Goal: Download file/media

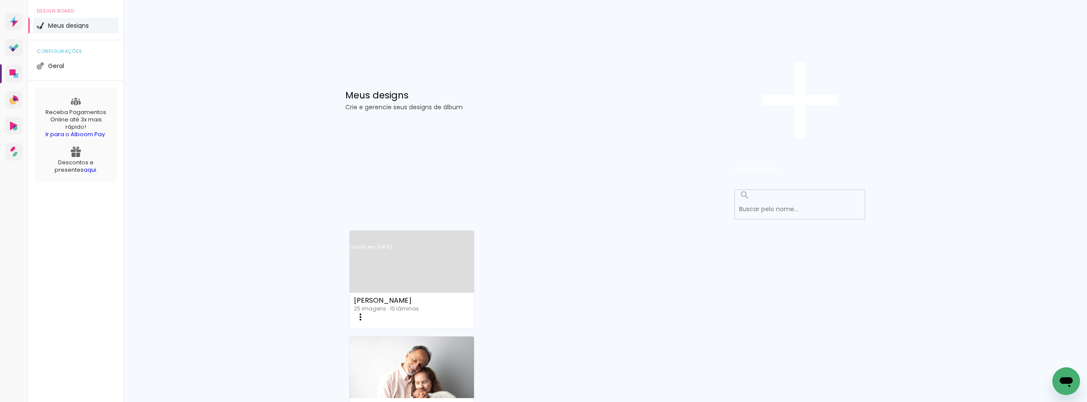
click at [390, 234] on link "Criado em [DATE]" at bounding box center [412, 258] width 124 height 49
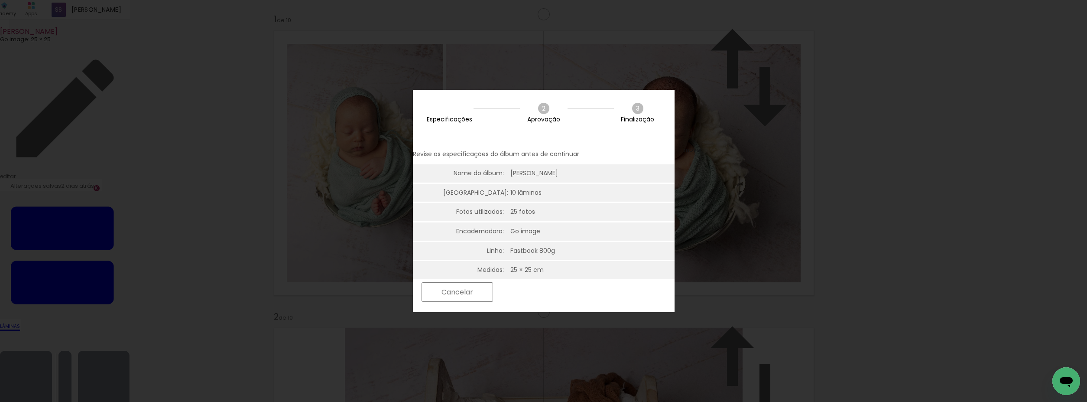
click at [0, 0] on slot "Próximo" at bounding box center [0, 0] width 0 height 0
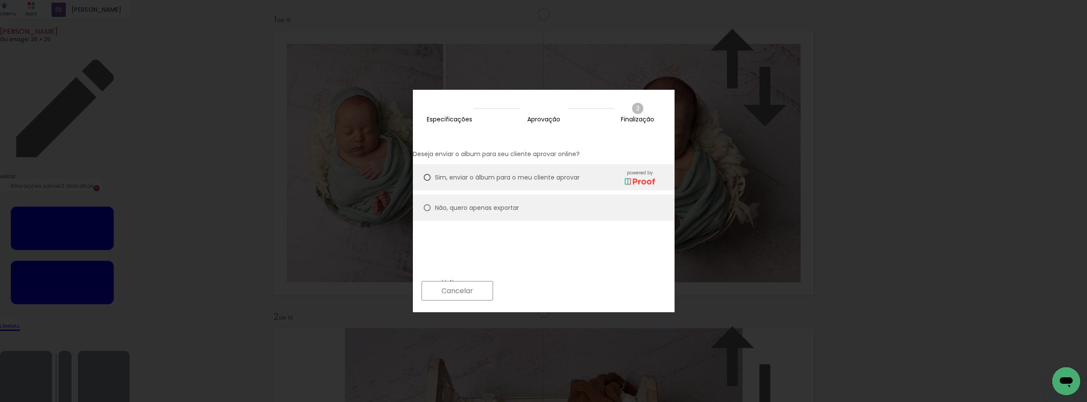
click at [431, 204] on div at bounding box center [427, 207] width 7 height 7
type paper-radio-button "on"
drag, startPoint x: 642, startPoint y: 288, endPoint x: 636, endPoint y: 289, distance: 6.1
click at [0, 0] on slot "Próximo" at bounding box center [0, 0] width 0 height 0
type input "Alta, 300 DPI"
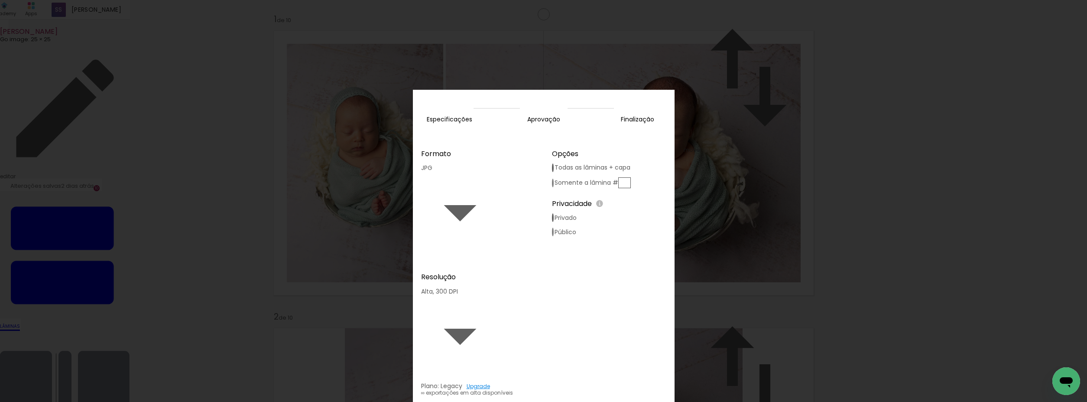
click at [0, 0] on slot "Exportar" at bounding box center [0, 0] width 0 height 0
